Goal: Find specific page/section: Find specific page/section

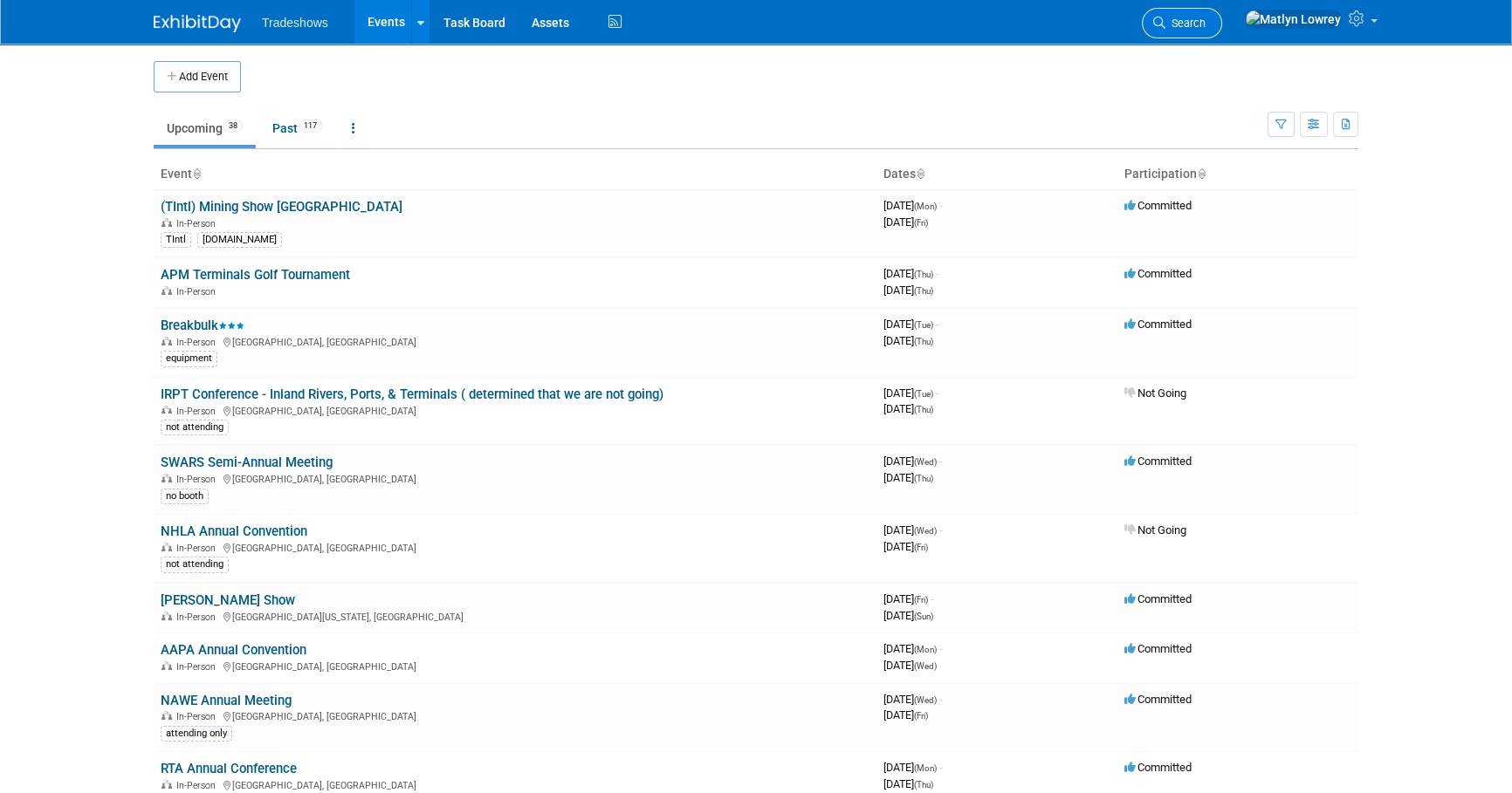
click at [1222, 13] on link "Search" at bounding box center [1182, 23] width 80 height 30
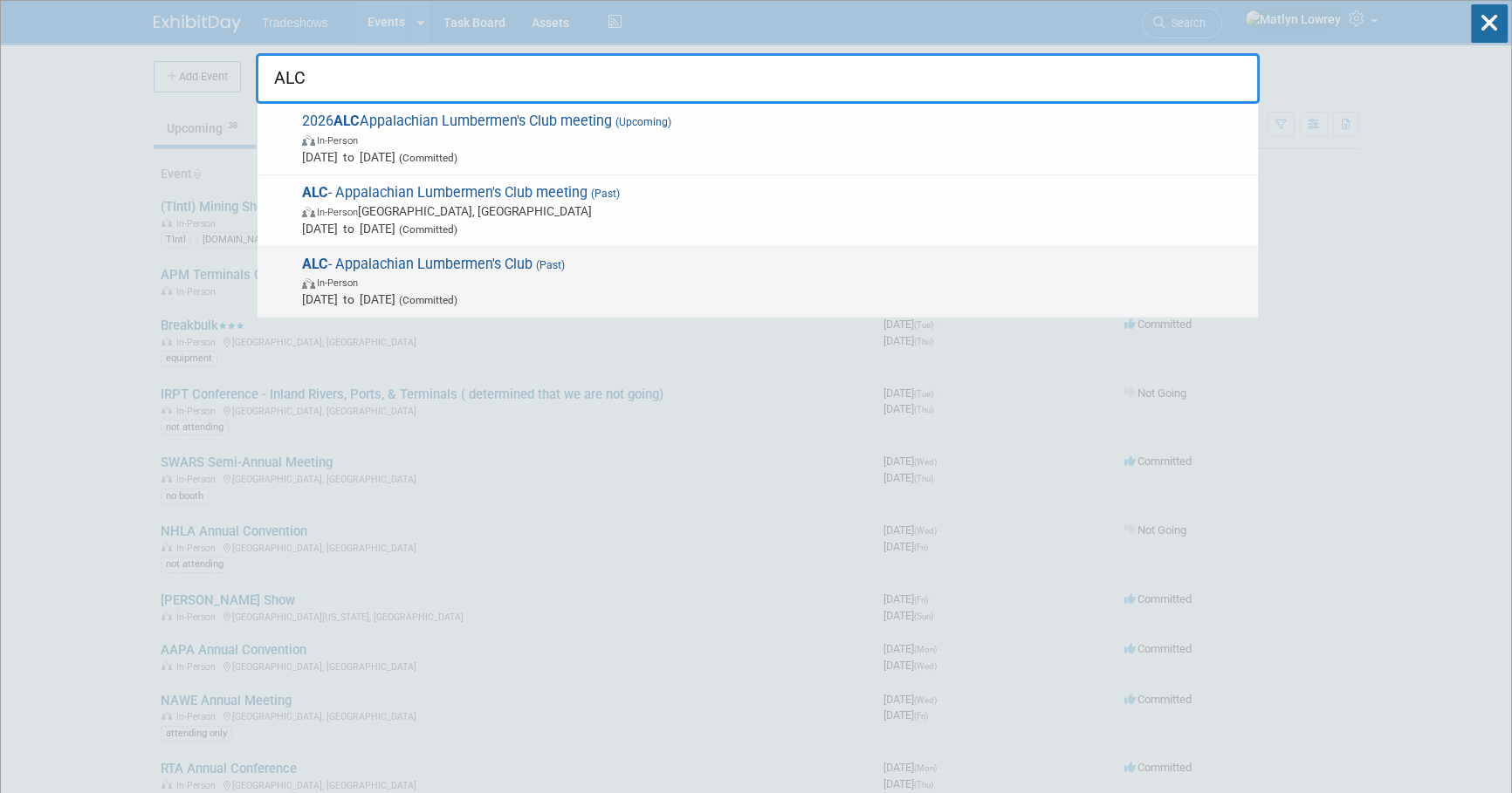
type input "ALC"
click at [395, 271] on span "ALC - Appalachian Lumbermen's Club (Past) In-Person Jan 14, 2025 to Jan 14, 202…" at bounding box center [772, 282] width 952 height 53
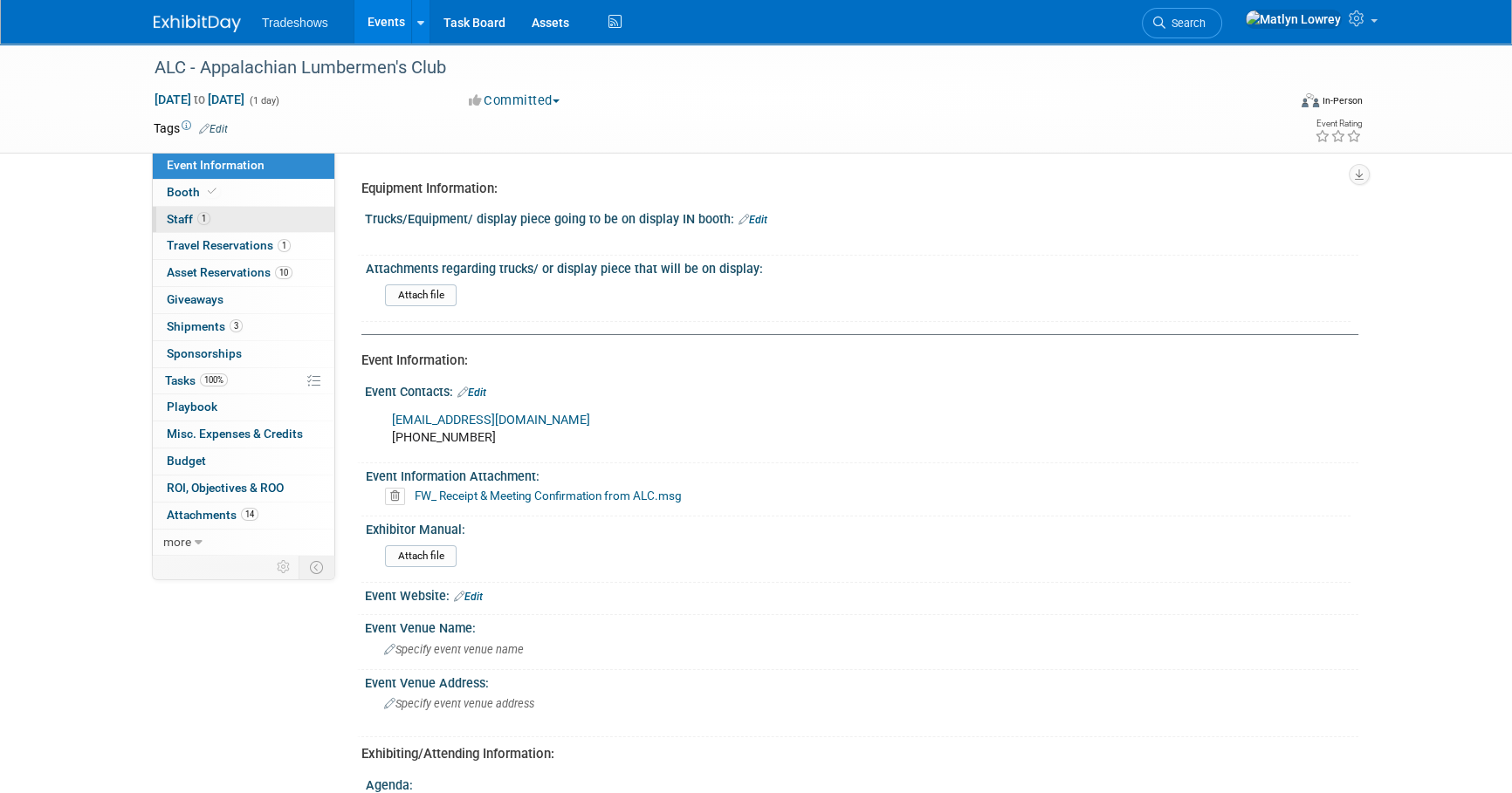
click at [269, 226] on link "1 Staff 1" at bounding box center [243, 219] width 181 height 26
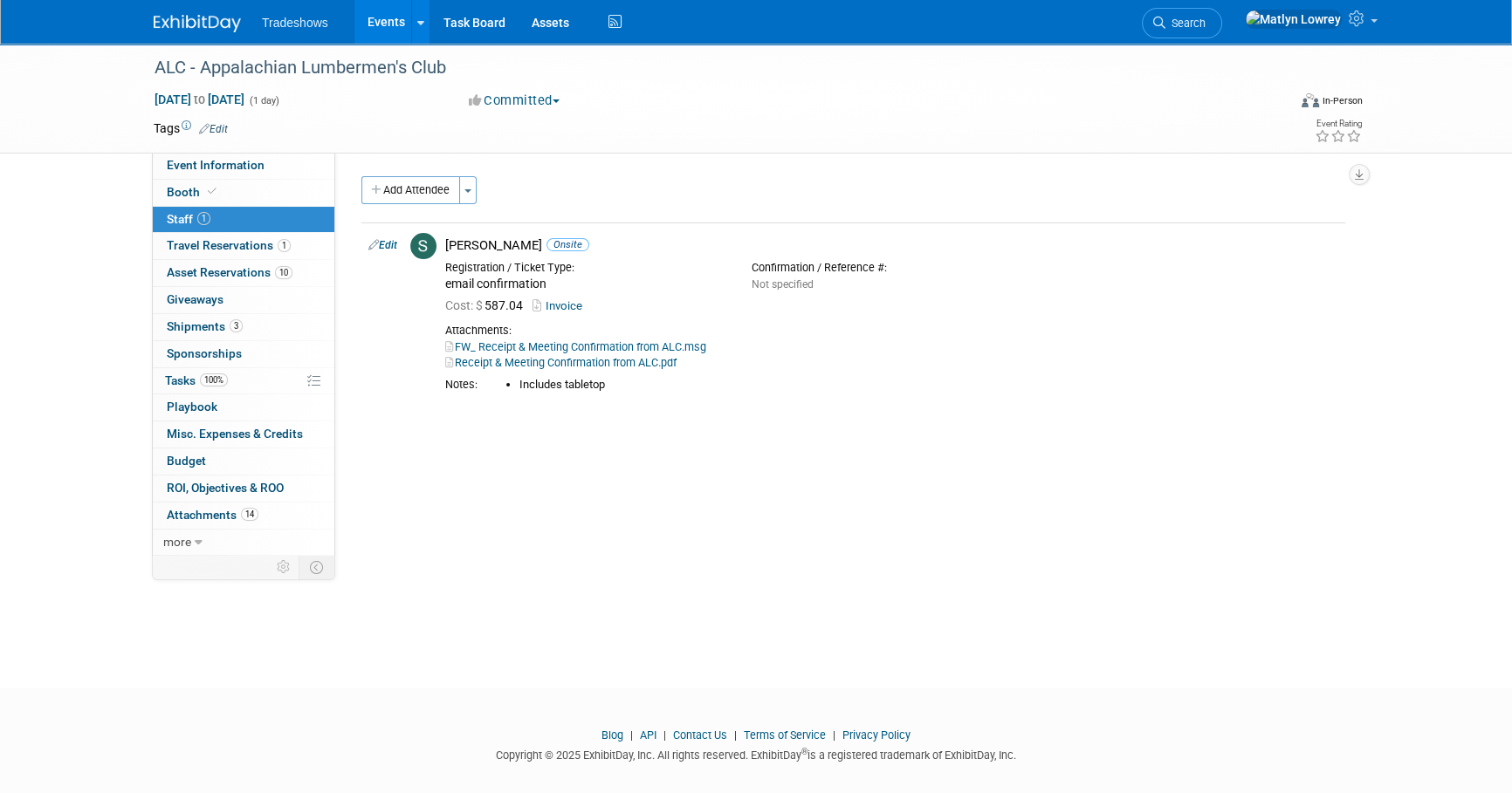
click at [369, 32] on link "Events" at bounding box center [386, 22] width 64 height 44
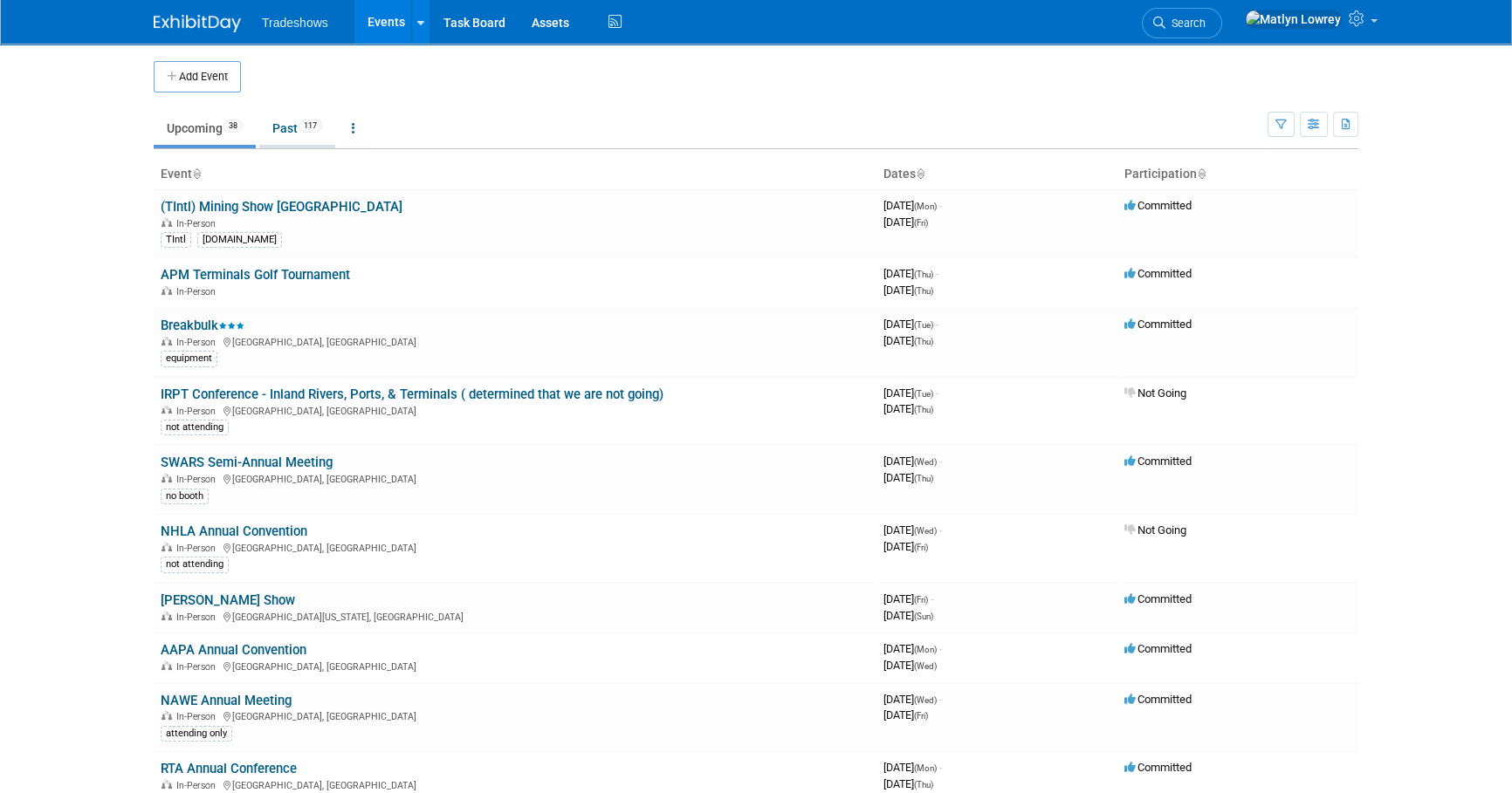
click at [269, 131] on link "Past 117" at bounding box center [297, 128] width 76 height 33
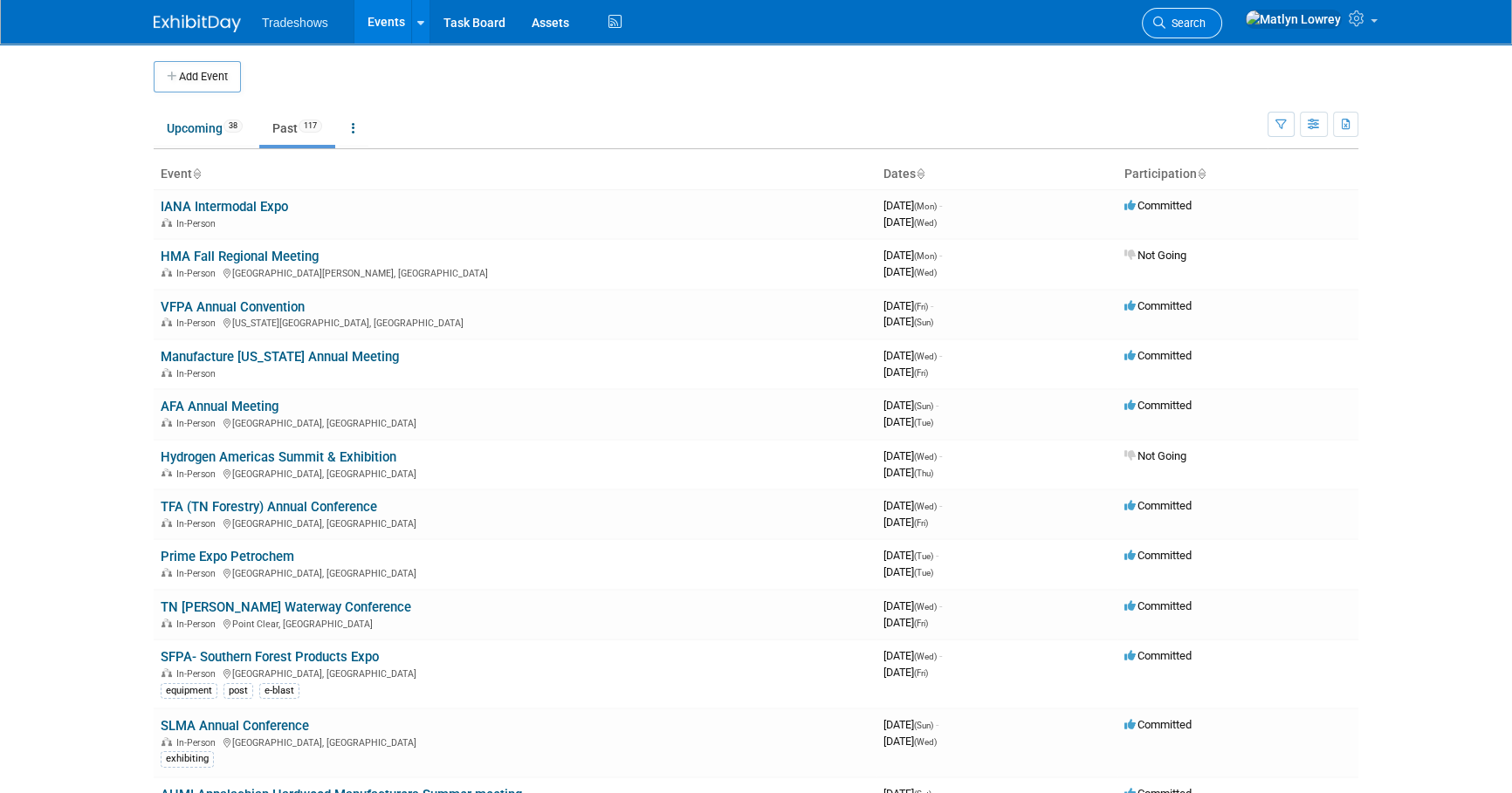
click at [1165, 16] on icon at bounding box center [1158, 22] width 12 height 12
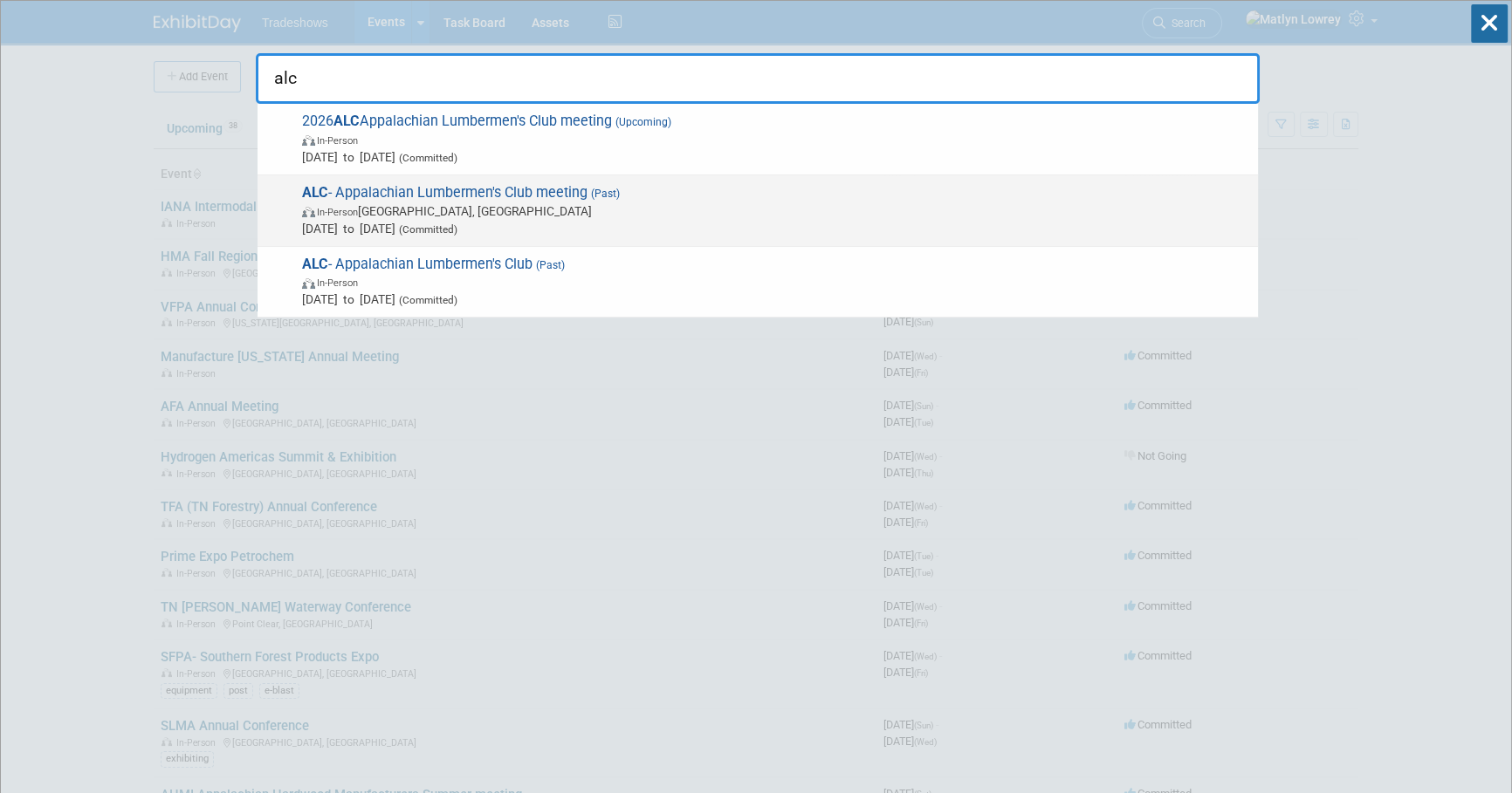
type input "alc"
click at [450, 220] on span "[DATE] to [DATE] (Committed)" at bounding box center [775, 229] width 947 height 17
